Goal: Unclear: Browse casually

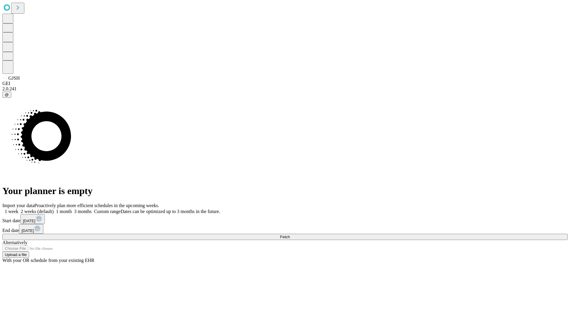
click at [290, 235] on span "Fetch" at bounding box center [285, 237] width 10 height 4
